Goal: Find specific page/section: Find specific page/section

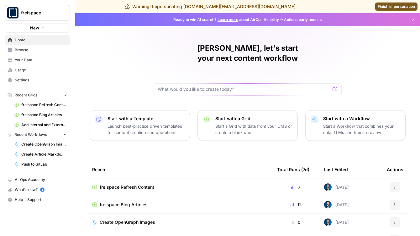
click at [158, 184] on div "freispace Refresh Content" at bounding box center [179, 187] width 175 height 6
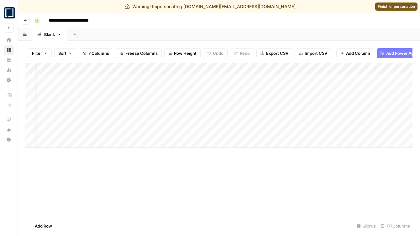
scroll to position [0, 53]
click at [24, 21] on icon "button" at bounding box center [26, 21] width 4 height 4
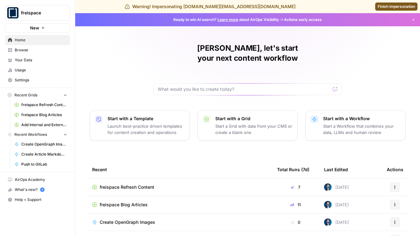
click at [118, 202] on span "freispace Blog Articles" at bounding box center [124, 205] width 48 height 6
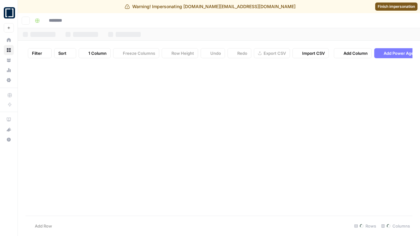
type input "**********"
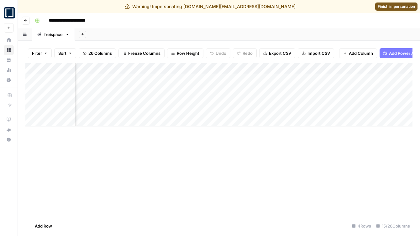
scroll to position [0, 249]
click at [217, 101] on div "Add Column" at bounding box center [218, 94] width 387 height 63
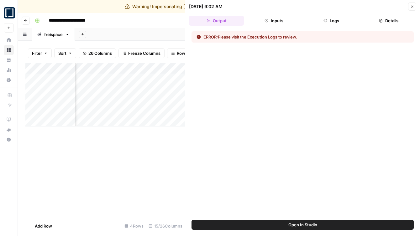
click at [341, 20] on button "Logs" at bounding box center [331, 21] width 55 height 10
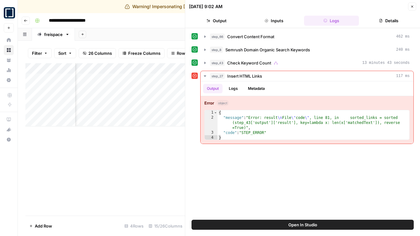
scroll to position [0, 250]
